Goal: Leave review/rating: Leave review/rating

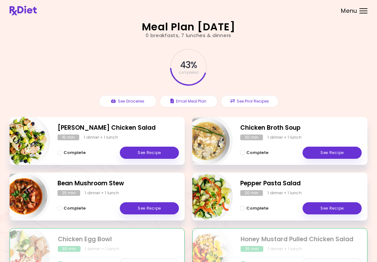
click at [152, 207] on link "See Recipe" at bounding box center [149, 208] width 59 height 12
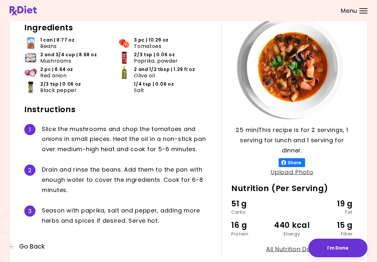
scroll to position [68, 0]
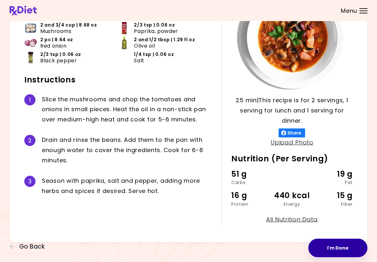
click at [343, 249] on button "I'm Done" at bounding box center [338, 248] width 59 height 19
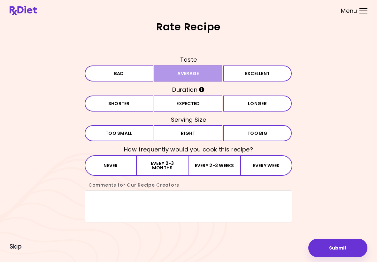
click at [210, 76] on button "Average" at bounding box center [188, 74] width 69 height 16
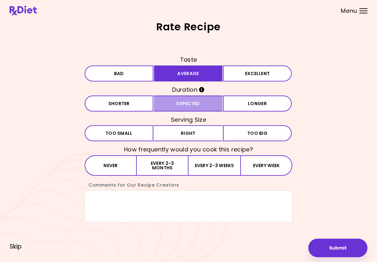
click at [209, 104] on button "Expected" at bounding box center [188, 104] width 69 height 16
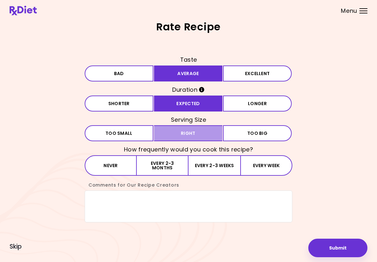
click at [208, 133] on button "Right" at bounding box center [188, 133] width 69 height 16
click at [212, 169] on button "Every 2-3 weeks" at bounding box center [215, 165] width 52 height 20
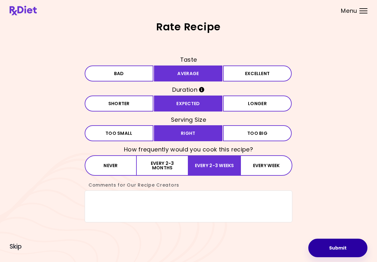
click at [340, 248] on button "Submit" at bounding box center [338, 248] width 59 height 19
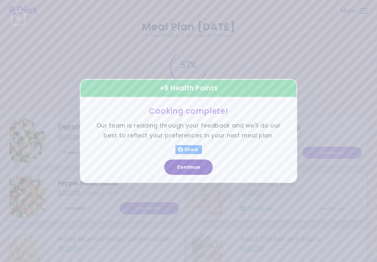
click at [191, 170] on button "Continue" at bounding box center [188, 167] width 49 height 15
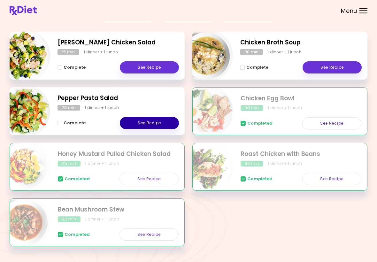
scroll to position [86, 0]
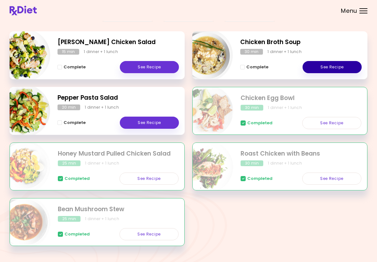
click at [331, 67] on link "See Recipe" at bounding box center [332, 67] width 59 height 12
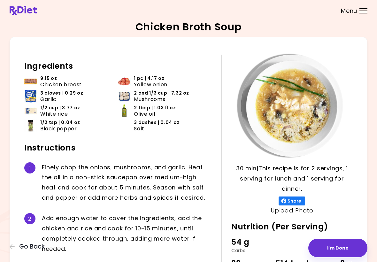
click at [346, 247] on button "I'm Done" at bounding box center [338, 248] width 59 height 19
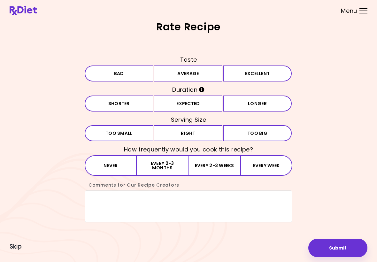
click at [202, 77] on button "Average" at bounding box center [188, 74] width 69 height 16
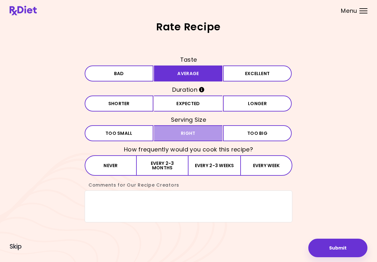
click at [195, 135] on button "Right" at bounding box center [188, 133] width 69 height 16
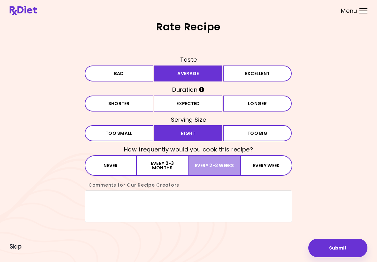
click at [216, 166] on button "Every 2-3 weeks" at bounding box center [215, 165] width 52 height 20
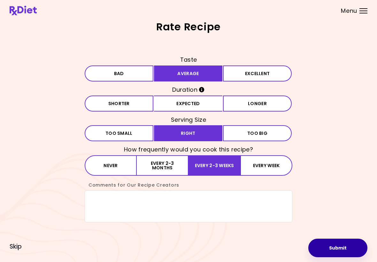
click at [339, 246] on button "Submit" at bounding box center [338, 248] width 59 height 19
